Goal: Transaction & Acquisition: Purchase product/service

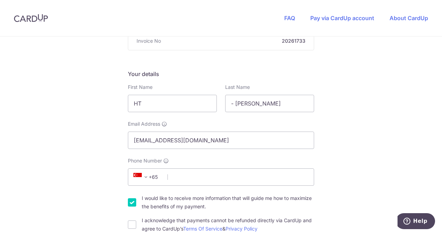
scroll to position [88, 0]
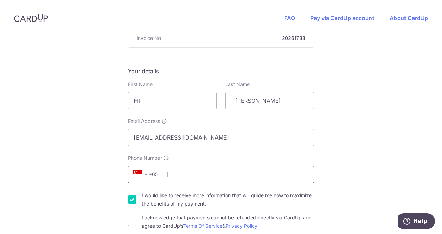
click at [286, 177] on input "Phone Number" at bounding box center [221, 174] width 186 height 17
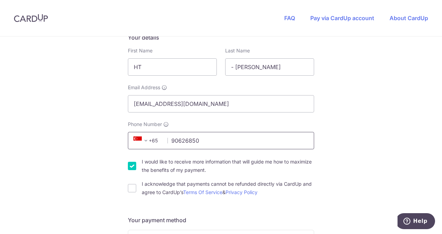
scroll to position [139, 0]
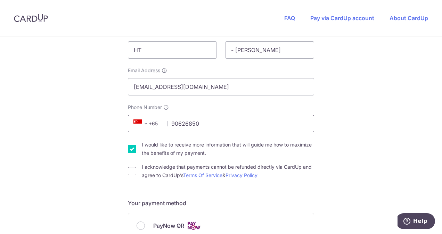
type input "90626850"
click at [129, 173] on input "I acknowledge that payments cannot be refunded directly via CardUp and agree to…" at bounding box center [132, 171] width 8 height 8
checkbox input "true"
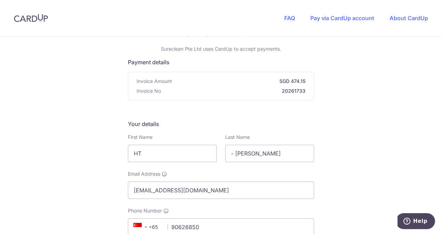
scroll to position [36, 0]
click at [194, 154] on input "HT" at bounding box center [172, 153] width 89 height 17
type input "H"
type input "[PERSON_NAME]"
click at [300, 155] on input "- [PERSON_NAME]" at bounding box center [269, 153] width 89 height 17
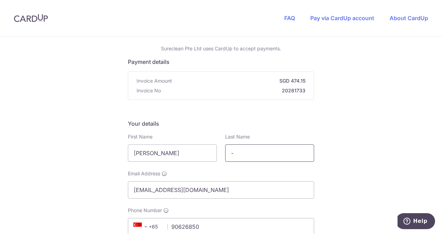
type input "-"
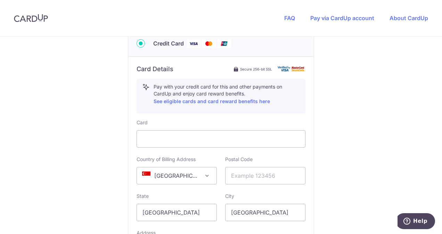
scroll to position [355, 0]
type input "[PERSON_NAME]"
drag, startPoint x: 118, startPoint y: 136, endPoint x: 167, endPoint y: 143, distance: 49.2
click at [167, 143] on div "You are paying Sureclean Pte Ltd Sureclean Pte Ltd uses CardUp to accept paymen…" at bounding box center [221, 20] width 442 height 678
click at [272, 175] on input "text" at bounding box center [265, 174] width 80 height 17
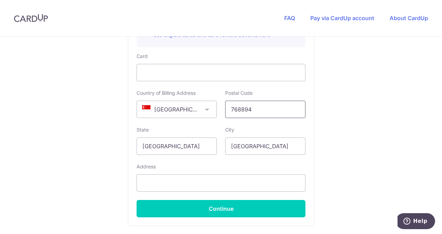
scroll to position [421, 0]
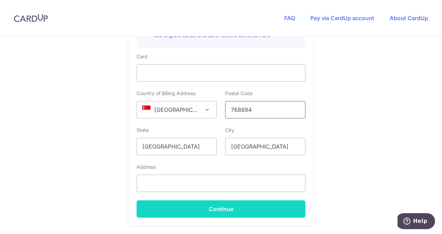
type input "768894"
click at [240, 206] on button "Continue" at bounding box center [221, 209] width 169 height 17
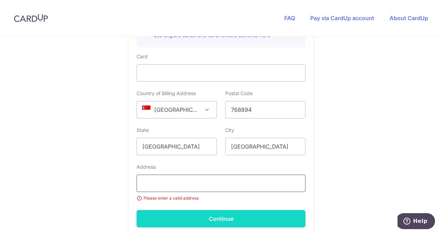
type input "85 [GEOGRAPHIC_DATA] #02-01"
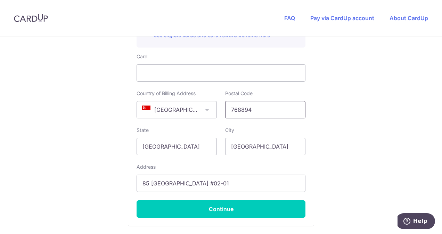
click at [272, 109] on input "768894" at bounding box center [265, 109] width 80 height 17
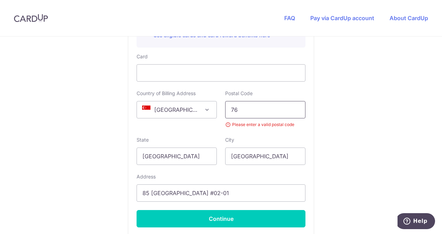
type input "7"
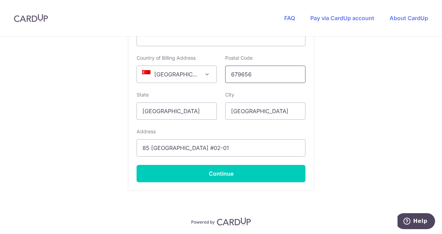
scroll to position [479, 0]
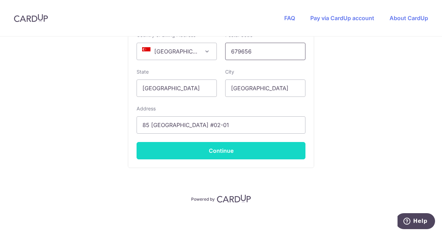
type input "679656"
click at [259, 142] on button "Continue" at bounding box center [221, 150] width 169 height 17
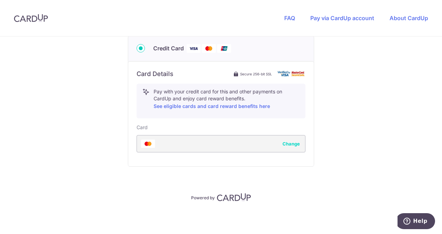
type input "**** 7772"
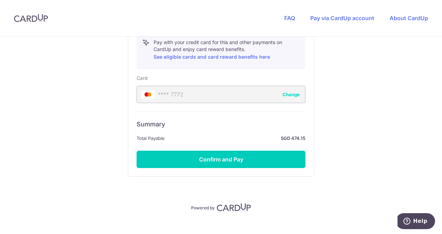
scroll to position [407, 0]
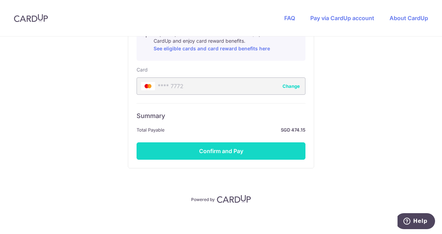
click at [271, 157] on button "Confirm and Pay" at bounding box center [221, 151] width 169 height 17
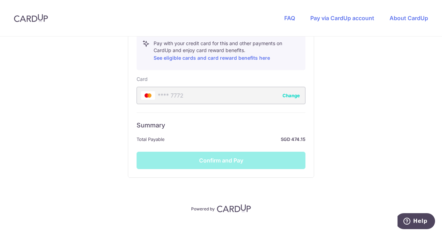
scroll to position [401, 0]
